Goal: Contribute content: Add original content to the website for others to see

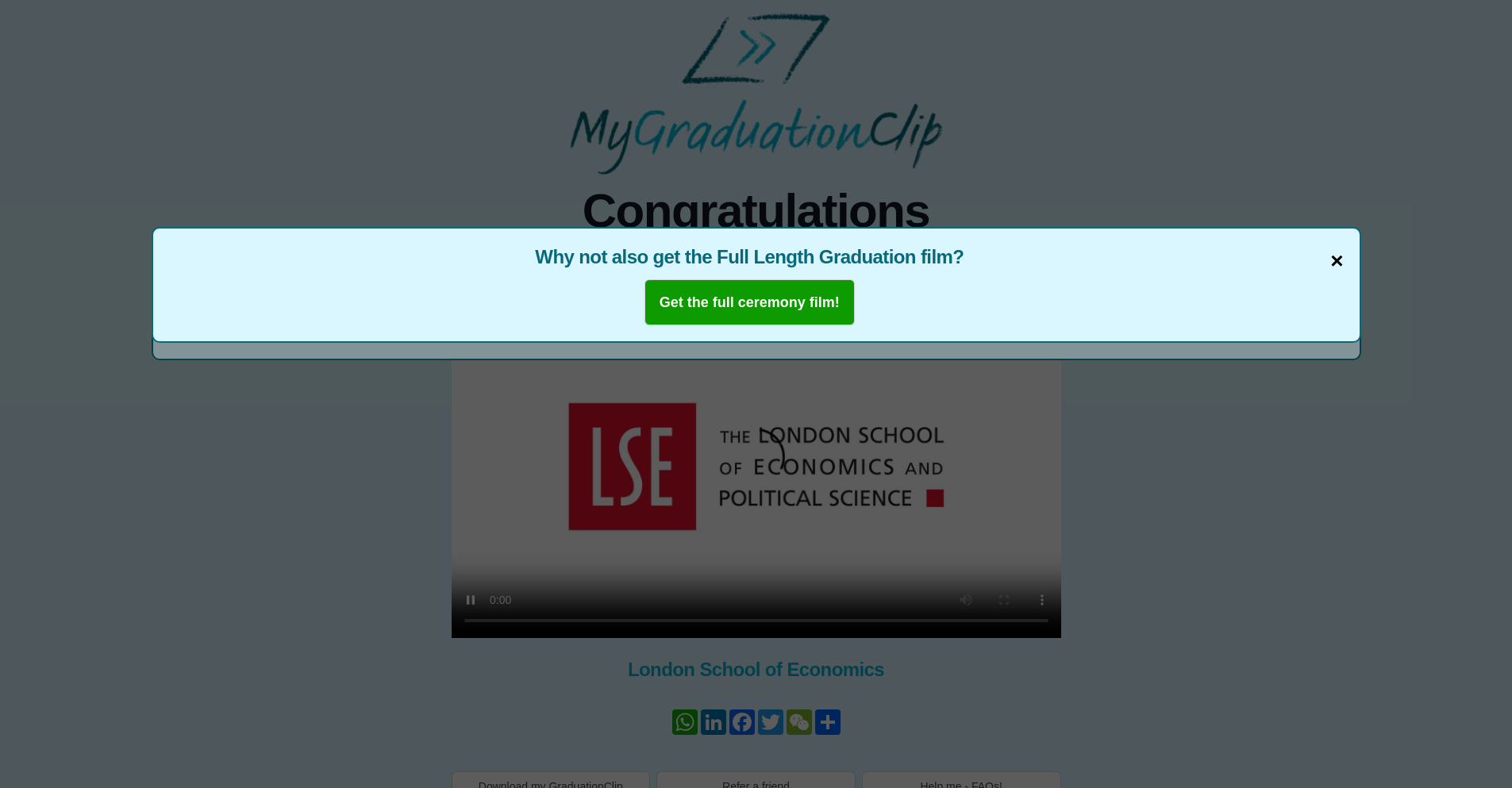
click at [1338, 259] on span "×" at bounding box center [1336, 260] width 12 height 33
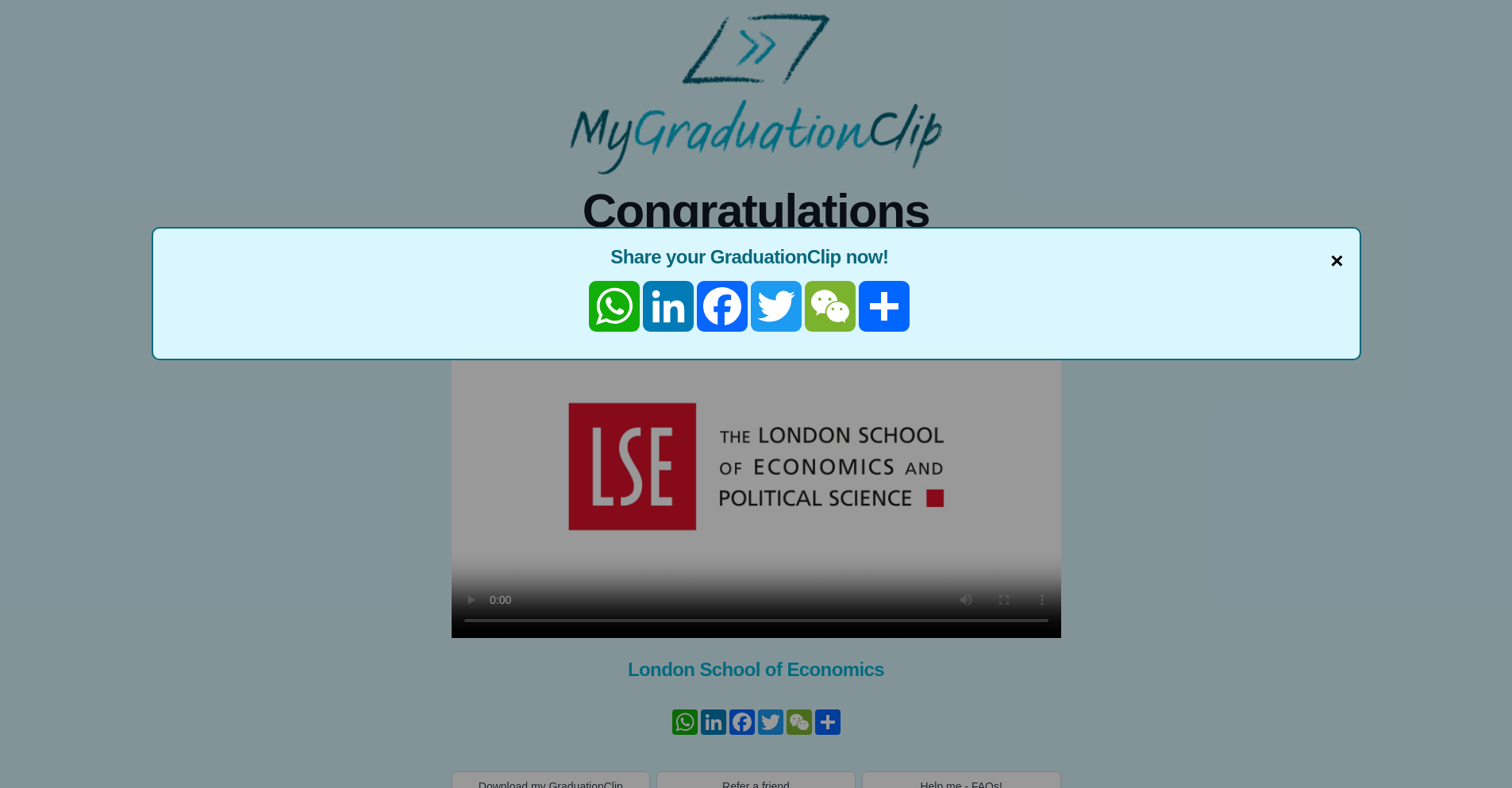
click at [1335, 261] on span "×" at bounding box center [1336, 260] width 12 height 33
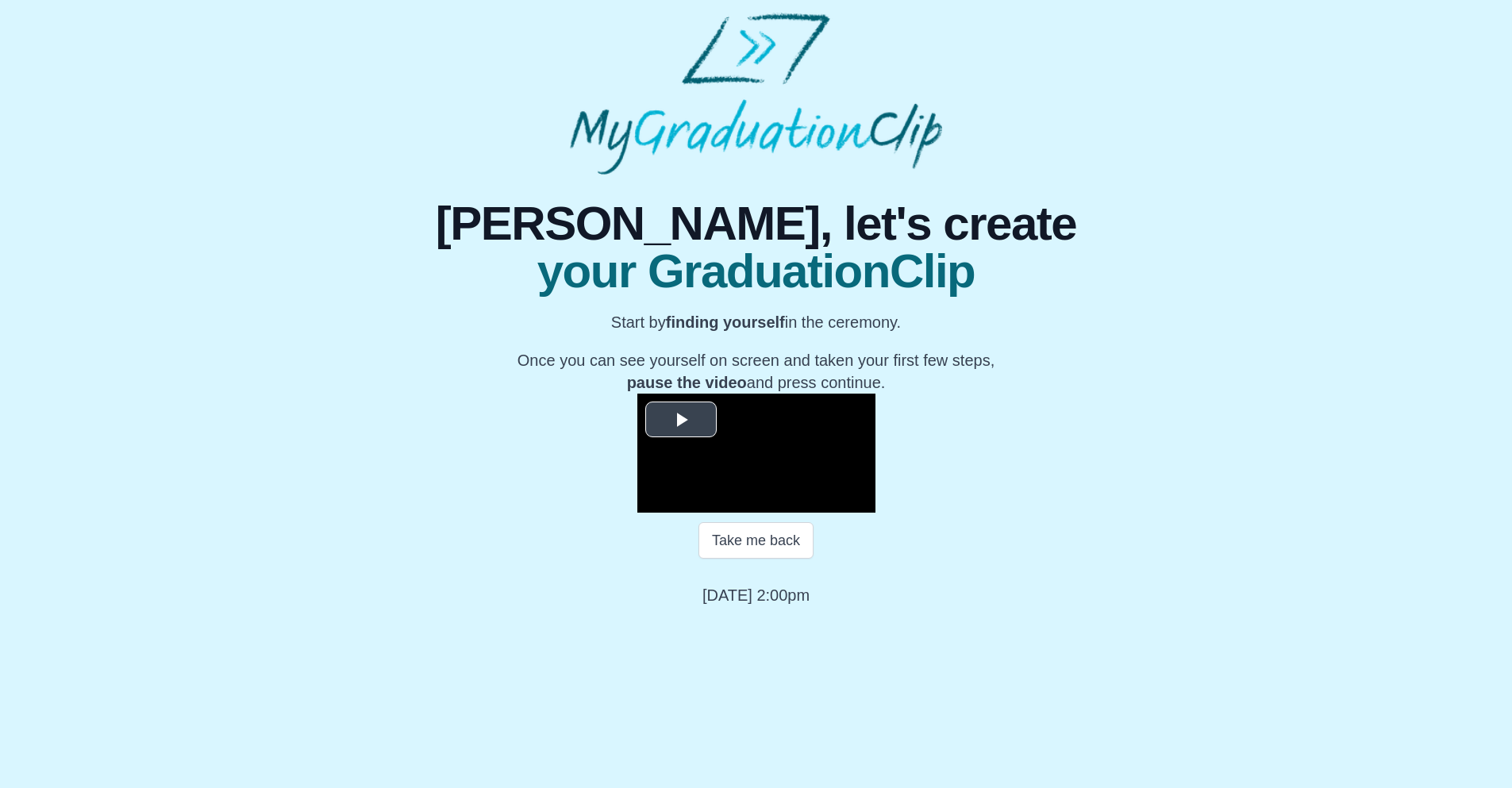
scroll to position [93, 0]
click at [680, 419] on span "Video Player" at bounding box center [680, 419] width 0 height 0
click at [653, 501] on span "Video Player" at bounding box center [653, 501] width 0 height 0
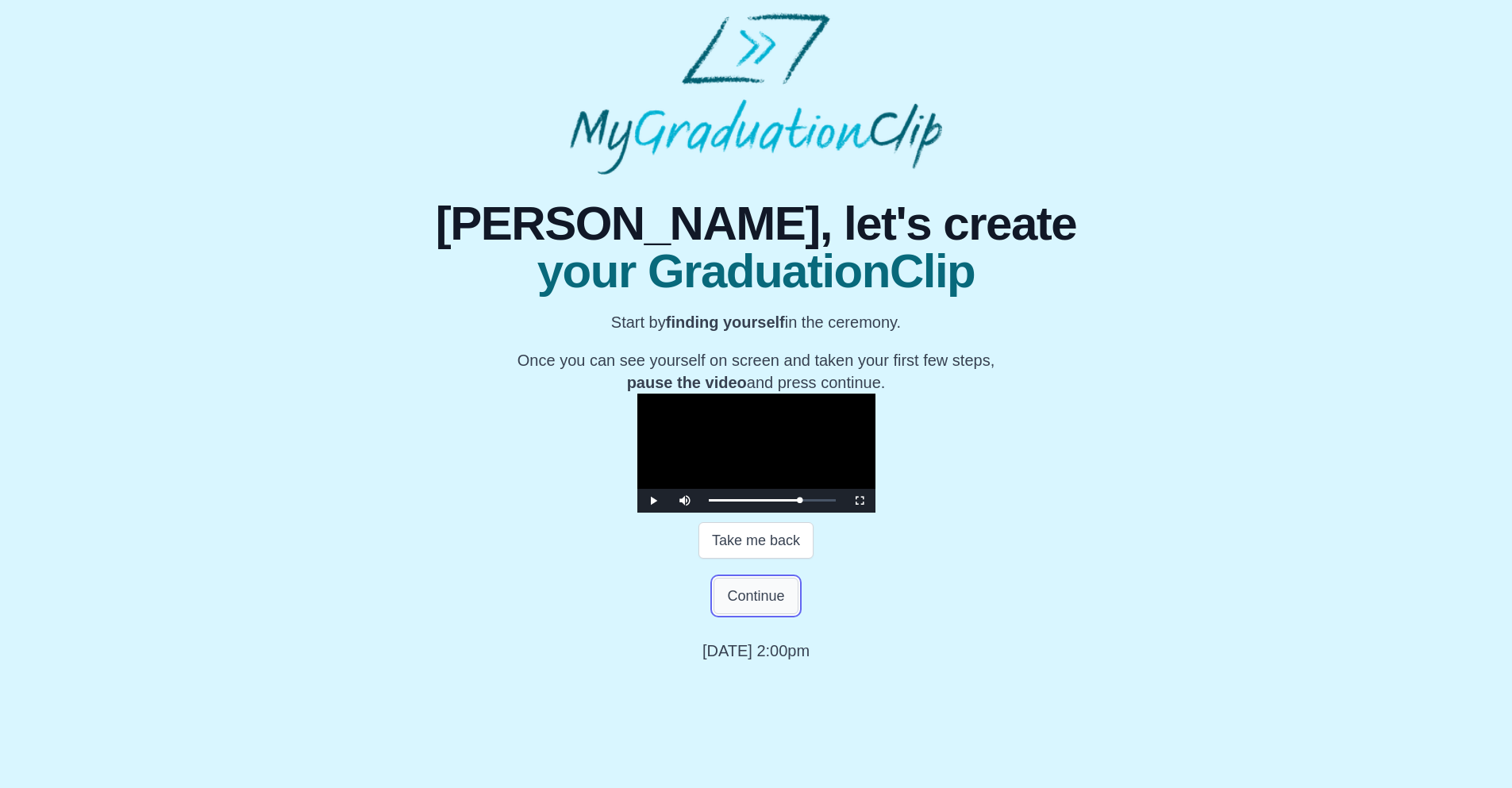
click at [738, 614] on button "Continue" at bounding box center [756, 596] width 85 height 36
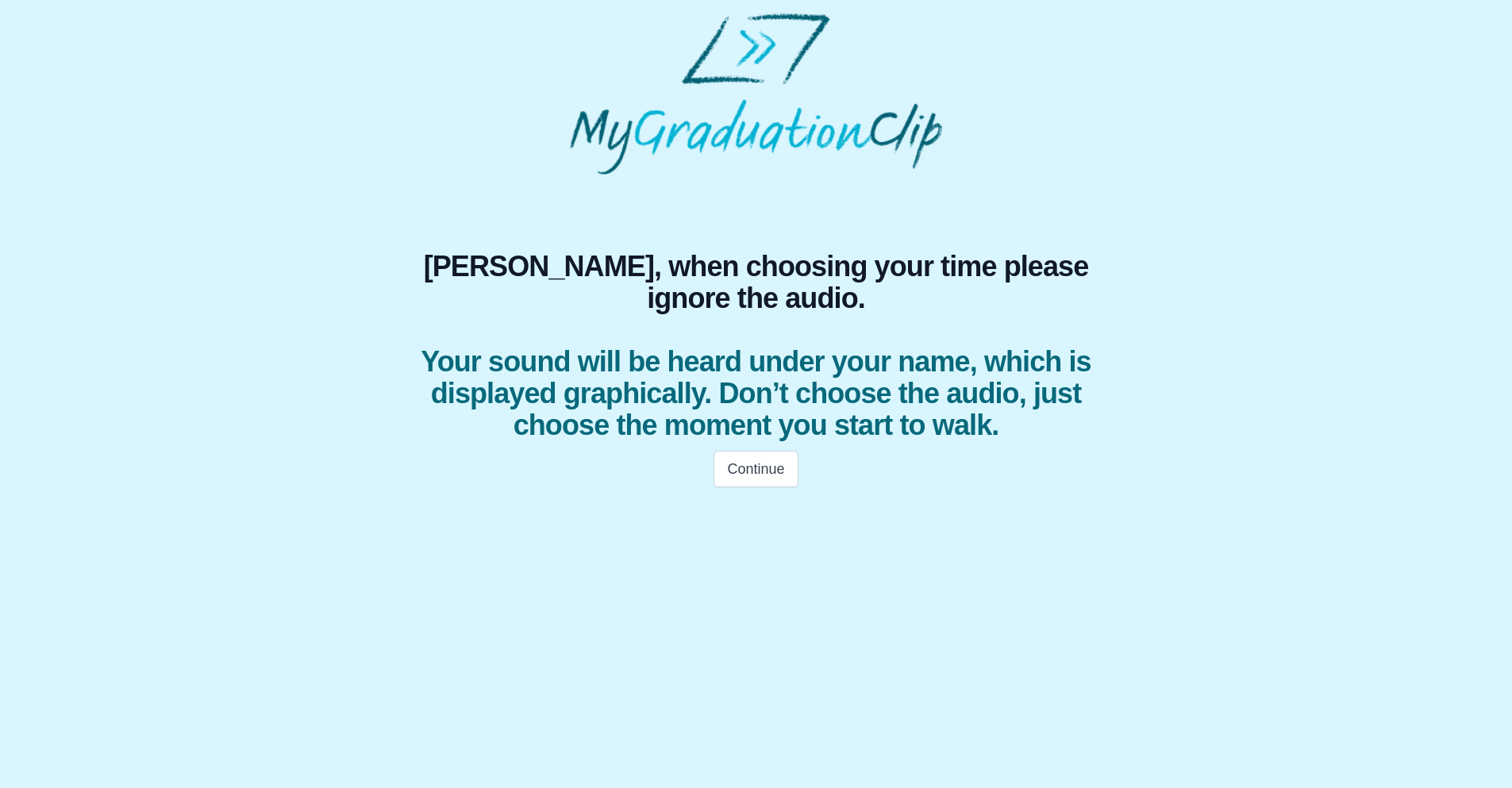
scroll to position [0, 0]
click at [762, 489] on button "Continue" at bounding box center [761, 470] width 85 height 36
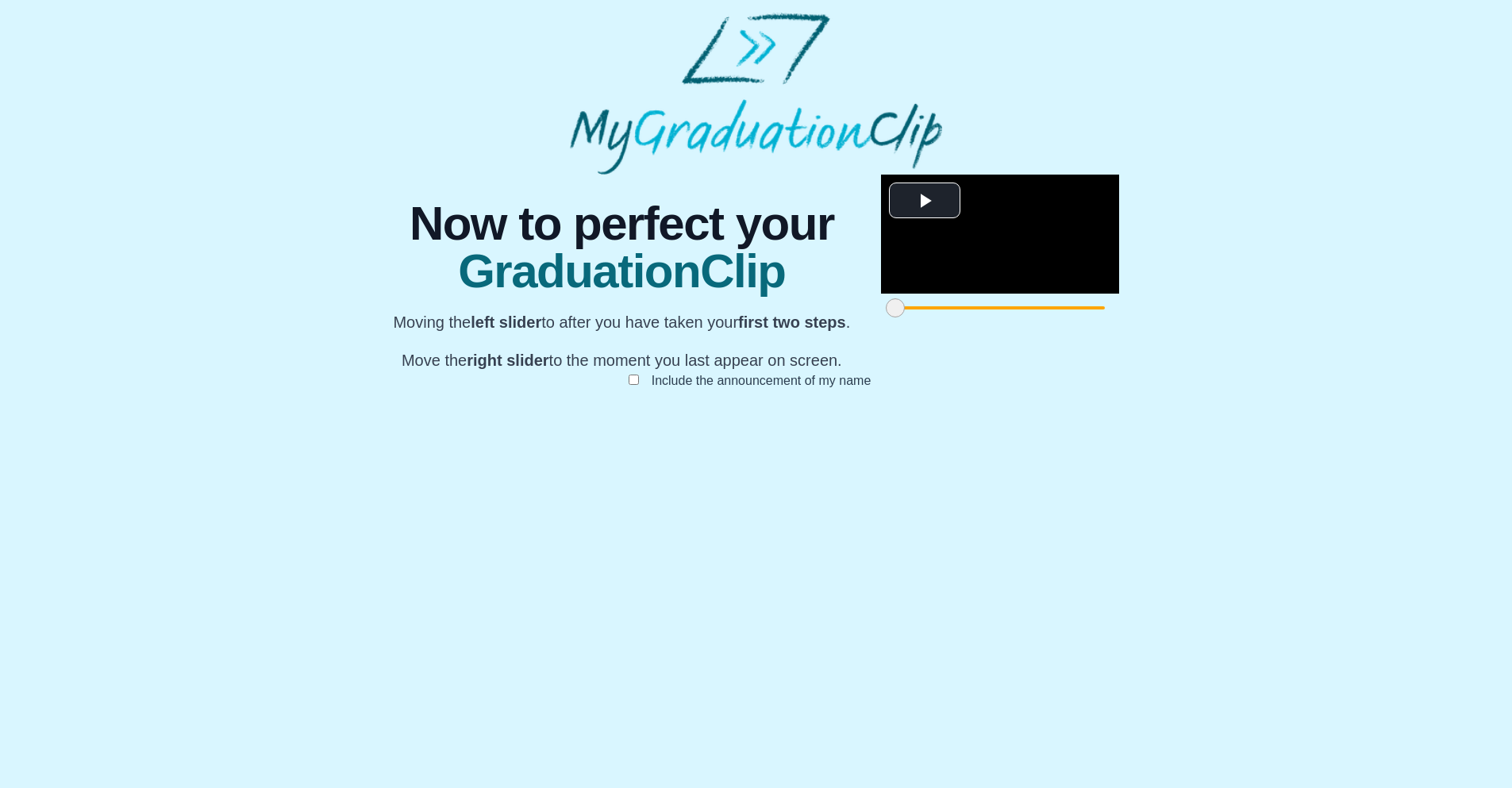
scroll to position [55, 0]
drag, startPoint x: 441, startPoint y: 715, endPoint x: 565, endPoint y: 744, distance: 127.3
click at [565, 421] on div "**********" at bounding box center [756, 298] width 756 height 246
drag, startPoint x: 1076, startPoint y: 709, endPoint x: 911, endPoint y: 709, distance: 165.0
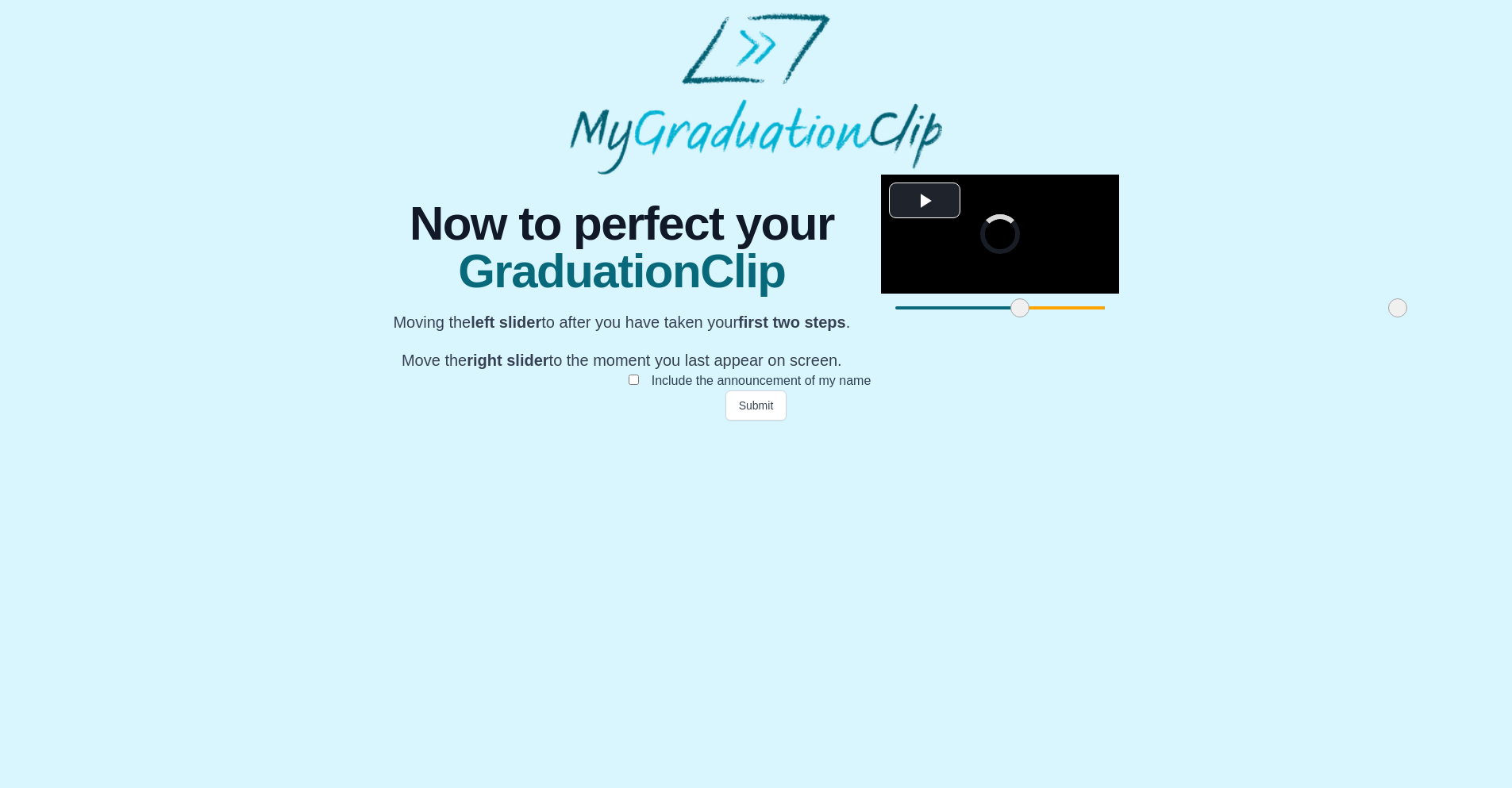
drag, startPoint x: 935, startPoint y: 719, endPoint x: 964, endPoint y: 727, distance: 30.1
click at [964, 421] on div "**********" at bounding box center [756, 298] width 756 height 246
drag, startPoint x: 965, startPoint y: 712, endPoint x: 1012, endPoint y: 724, distance: 48.5
click at [1445, 322] on div at bounding box center [1459, 308] width 29 height 29
drag, startPoint x: 1010, startPoint y: 722, endPoint x: 930, endPoint y: 712, distance: 80.6
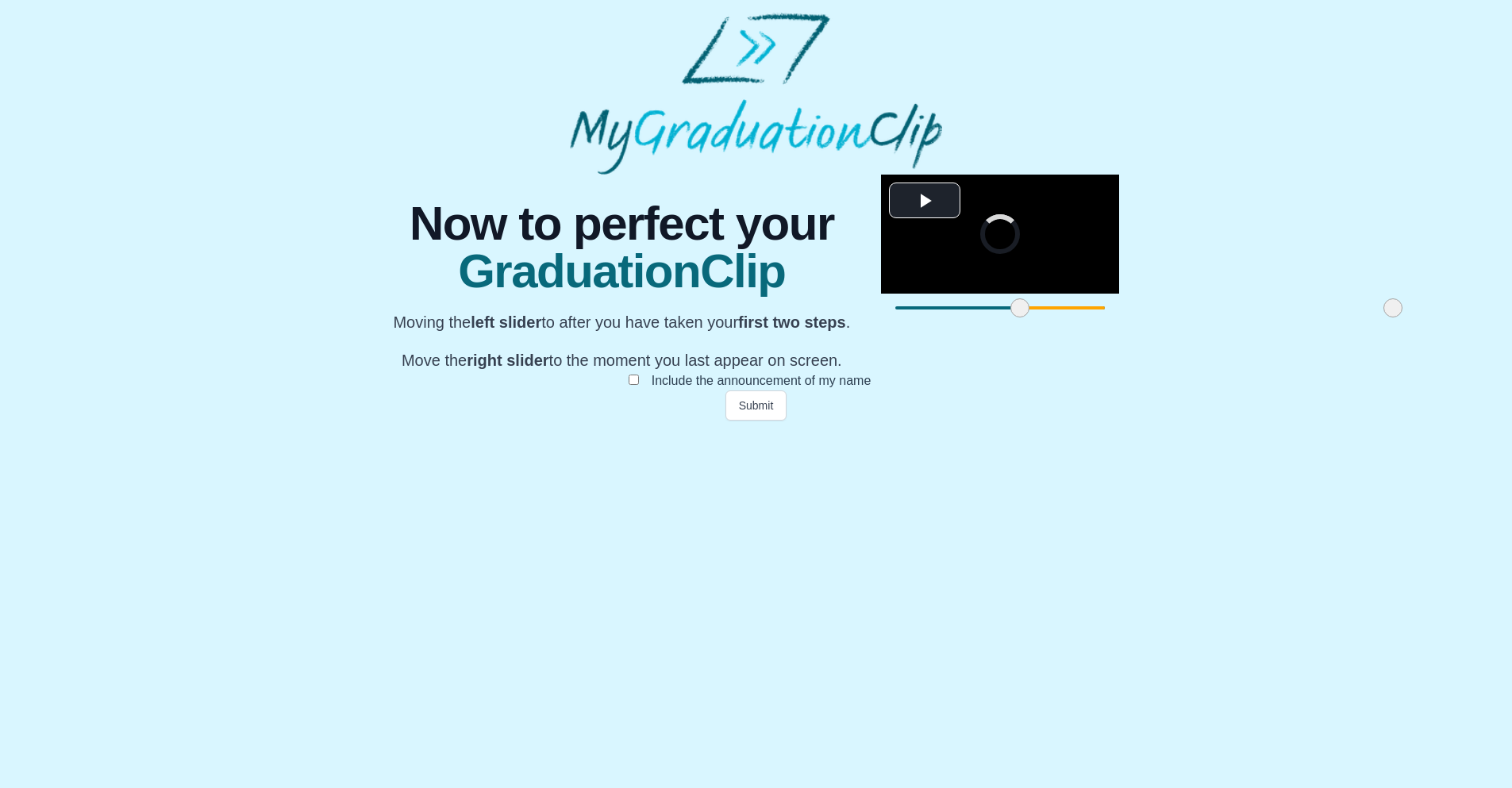
click at [1379, 322] on div at bounding box center [1393, 308] width 29 height 29
drag, startPoint x: 922, startPoint y: 709, endPoint x: 858, endPoint y: 709, distance: 64.0
click at [1319, 317] on span at bounding box center [1329, 308] width 19 height 19
drag, startPoint x: 861, startPoint y: 709, endPoint x: 892, endPoint y: 721, distance: 33.2
click at [1335, 322] on div at bounding box center [1349, 308] width 29 height 29
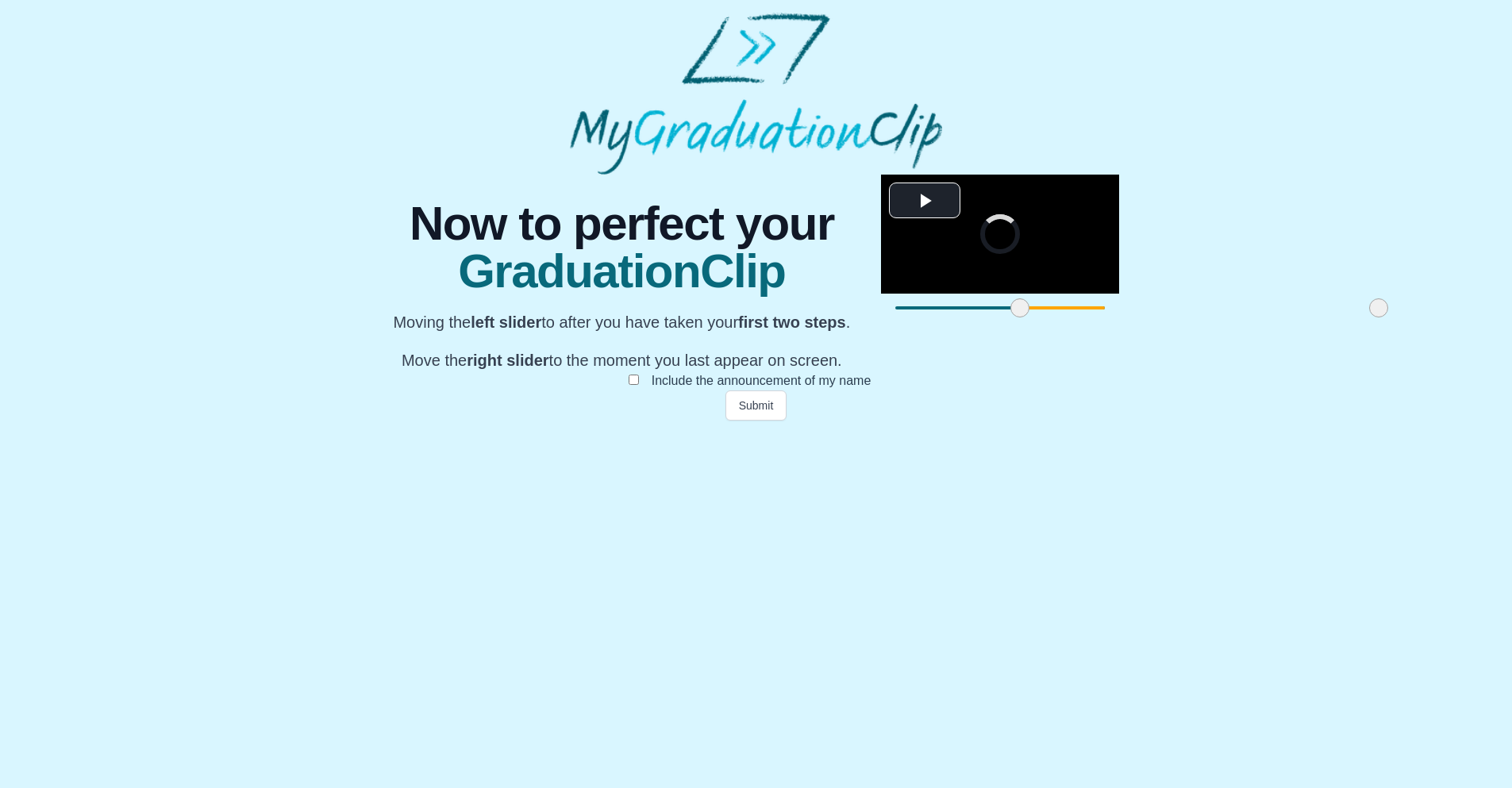
drag, startPoint x: 904, startPoint y: 716, endPoint x: 917, endPoint y: 714, distance: 13.2
click at [1368, 317] on span at bounding box center [1378, 308] width 19 height 19
click at [745, 421] on button "Submit" at bounding box center [756, 406] width 62 height 30
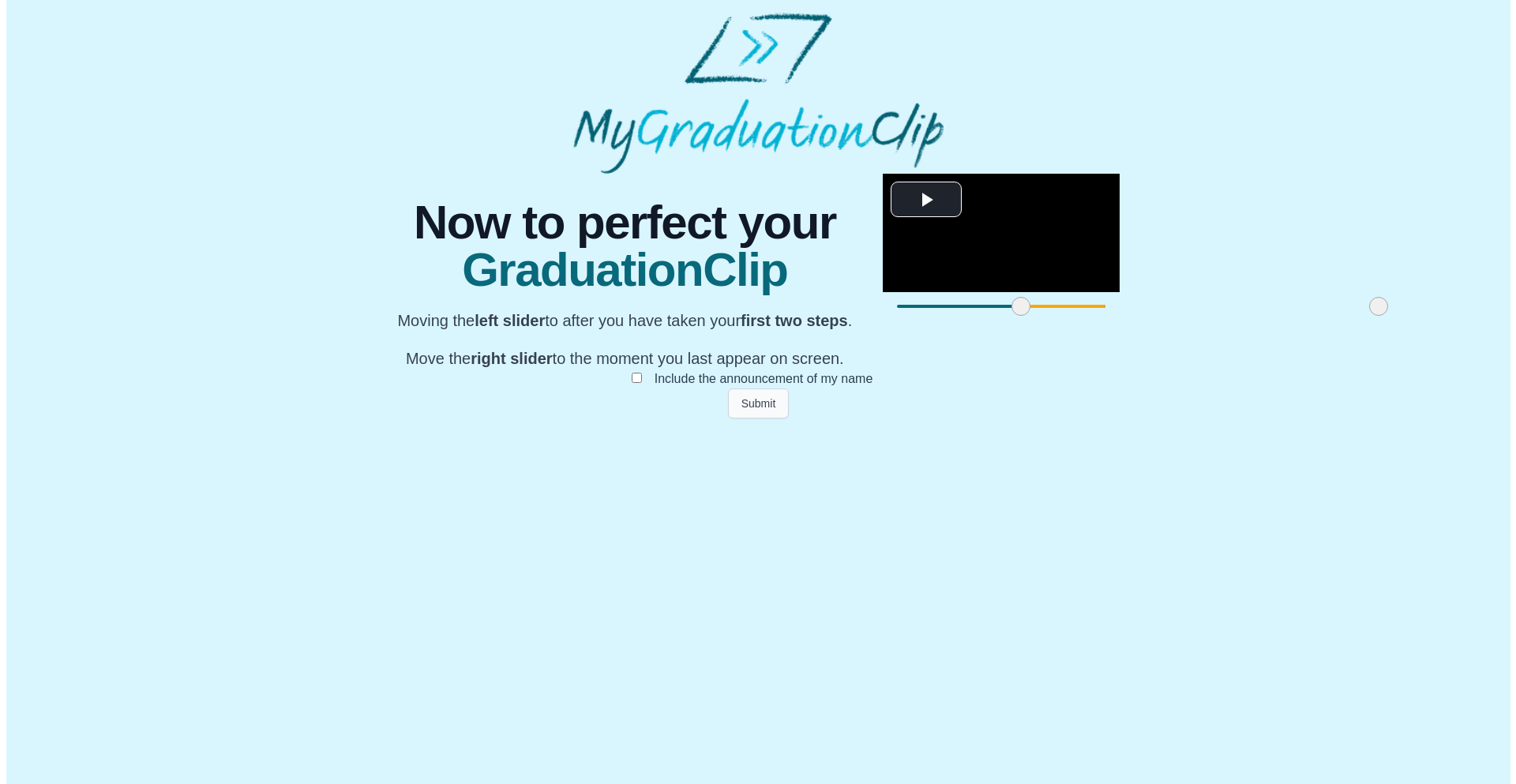
scroll to position [0, 0]
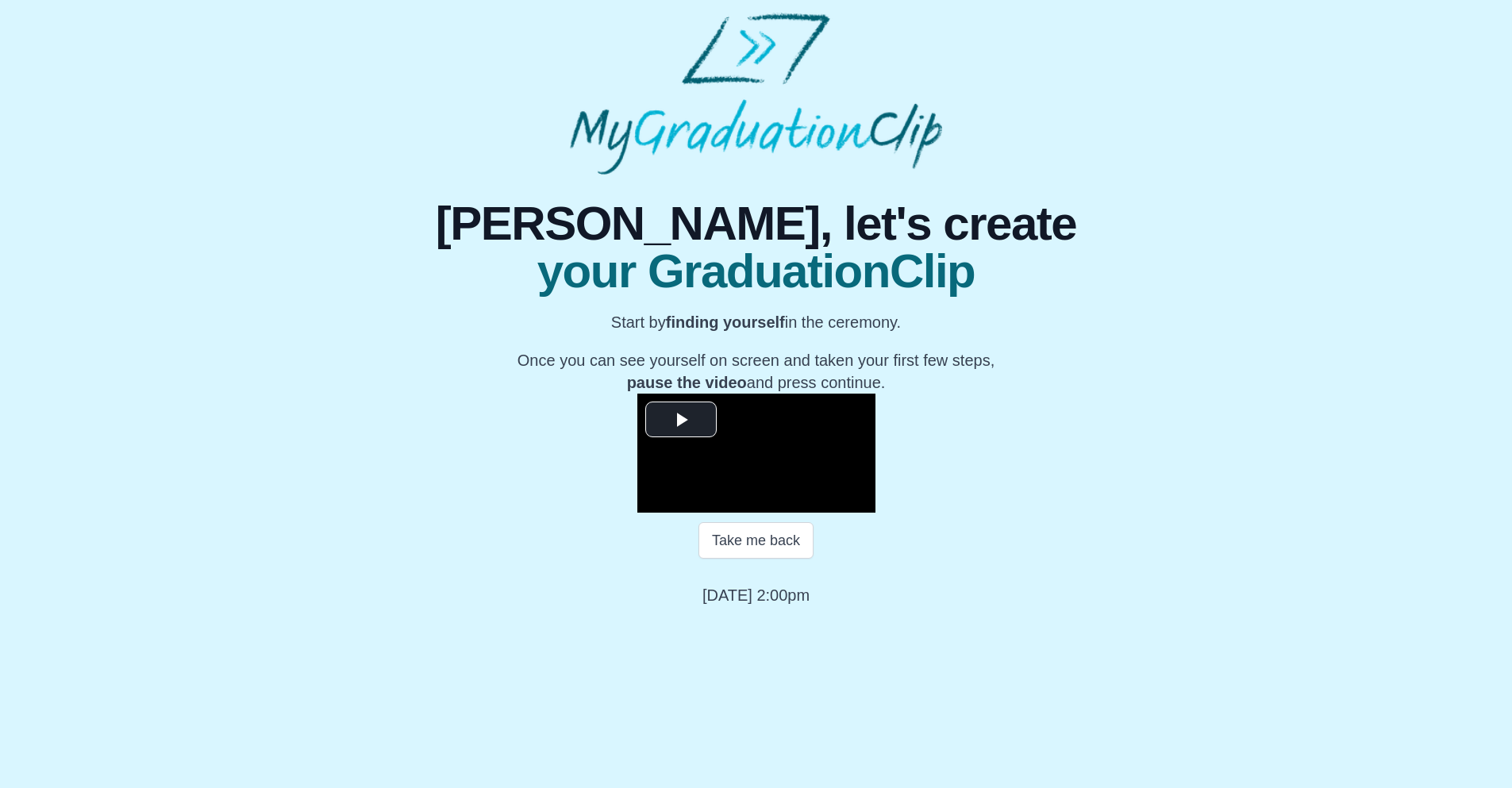
scroll to position [93, 0]
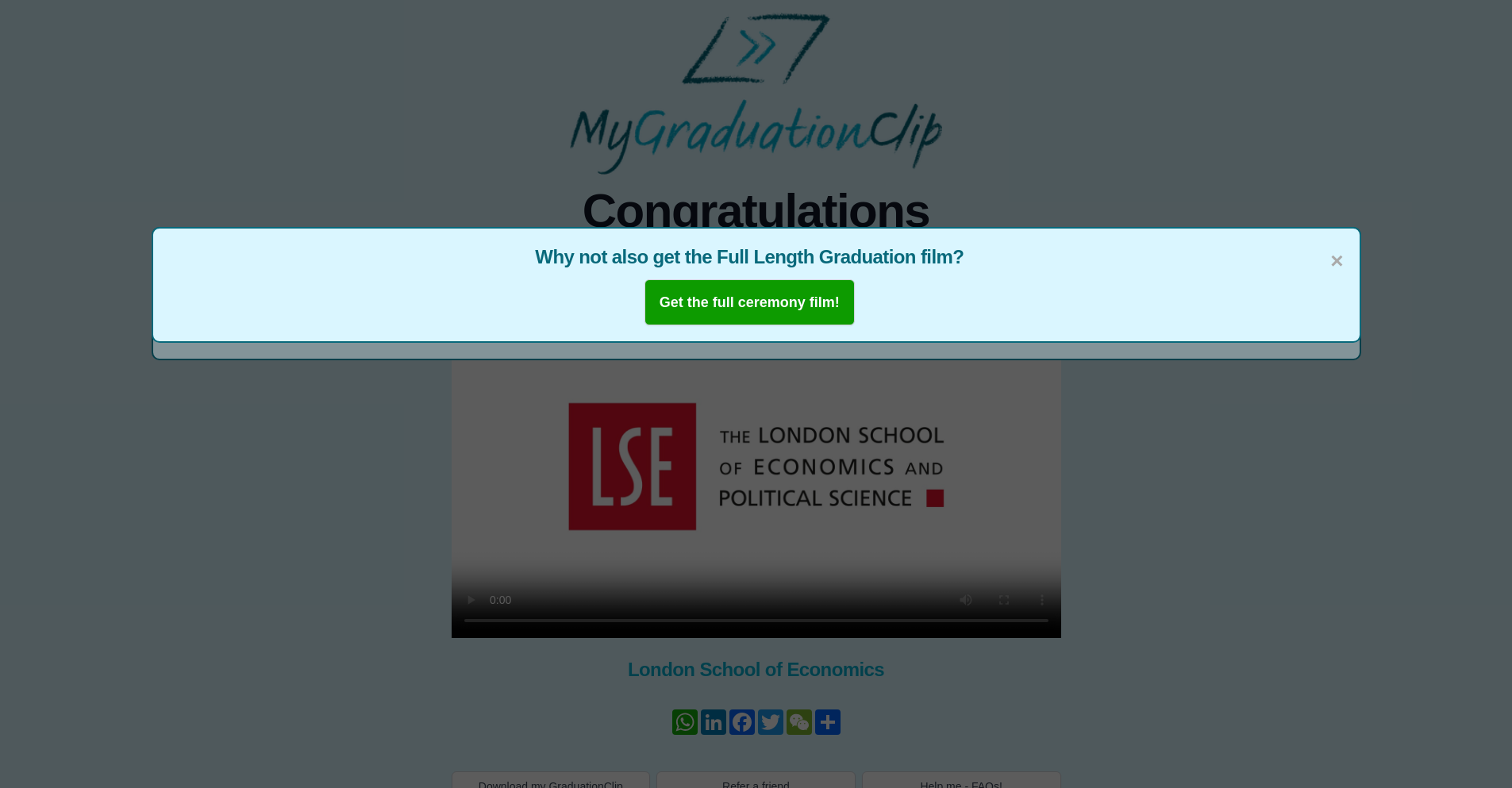
click at [1340, 259] on span "×" at bounding box center [1336, 260] width 12 height 33
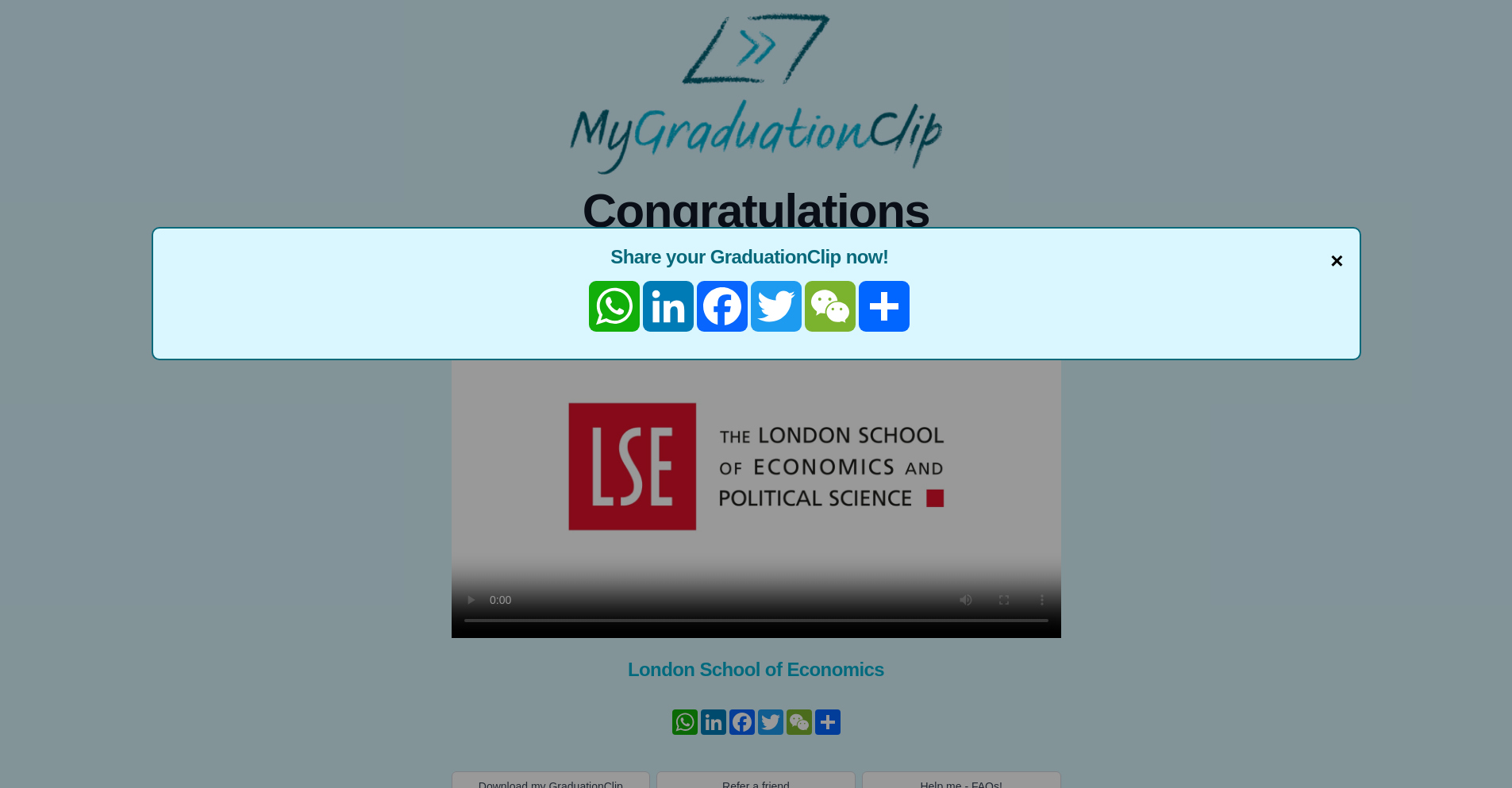
click at [1330, 261] on span "×" at bounding box center [1336, 260] width 12 height 33
